Goal: Information Seeking & Learning: Find specific page/section

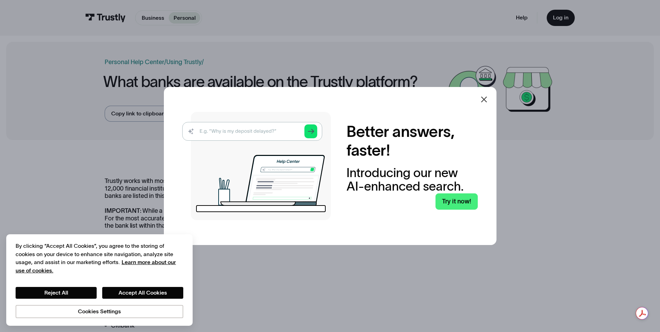
click at [485, 98] on icon at bounding box center [484, 99] width 8 height 8
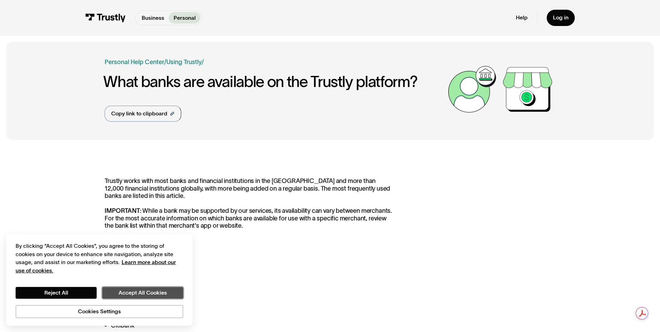
click at [150, 291] on button "Accept All Cookies" at bounding box center [142, 293] width 81 height 12
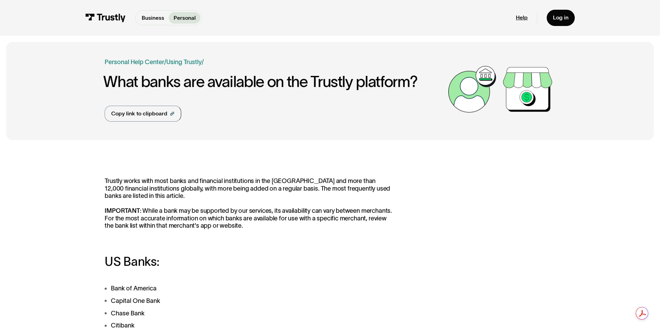
click at [523, 17] on link "Help" at bounding box center [522, 17] width 12 height 7
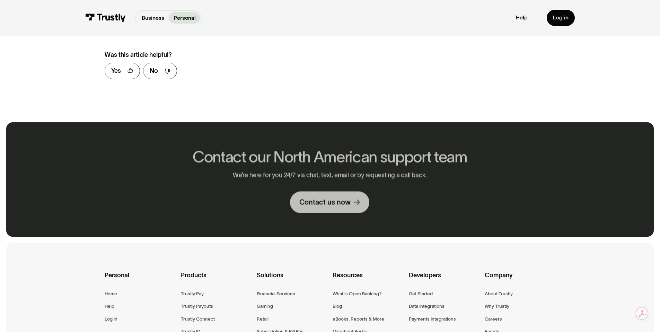
scroll to position [1005, 0]
